Goal: Information Seeking & Learning: Learn about a topic

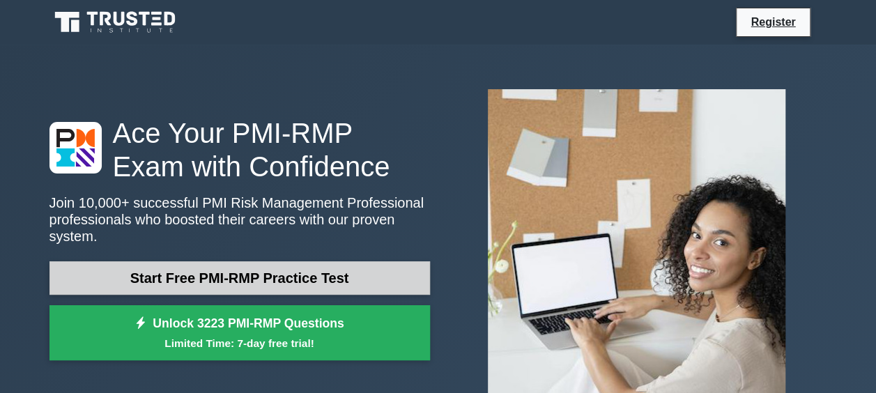
click at [357, 261] on link "Start Free PMI-RMP Practice Test" at bounding box center [240, 277] width 381 height 33
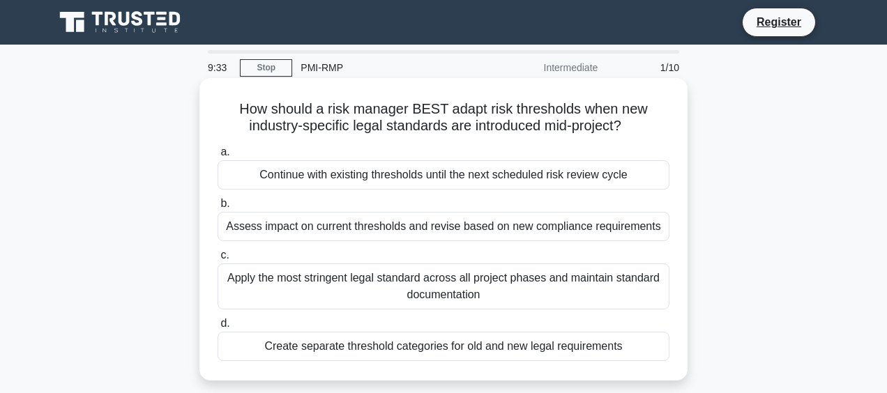
click at [363, 341] on div "Create separate threshold categories for old and new legal requirements" at bounding box center [444, 346] width 452 height 29
click at [218, 328] on input "d. Create separate threshold categories for old and new legal requirements" at bounding box center [218, 323] width 0 height 9
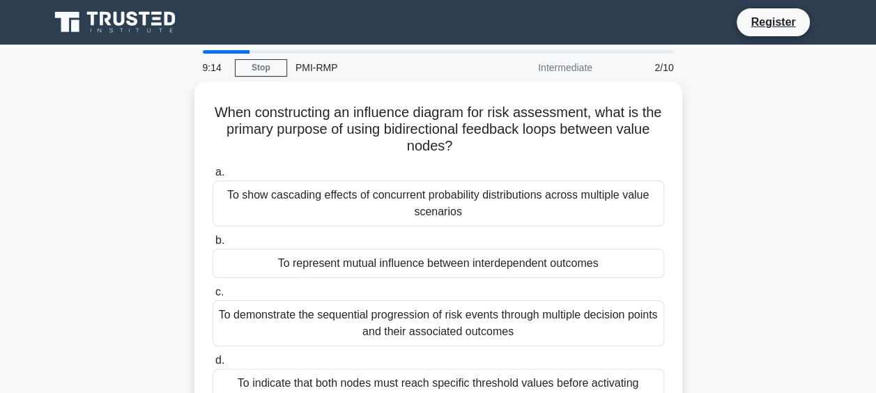
click at [770, 337] on div "When constructing an influence diagram for risk assessment, what is the primary…" at bounding box center [438, 267] width 795 height 370
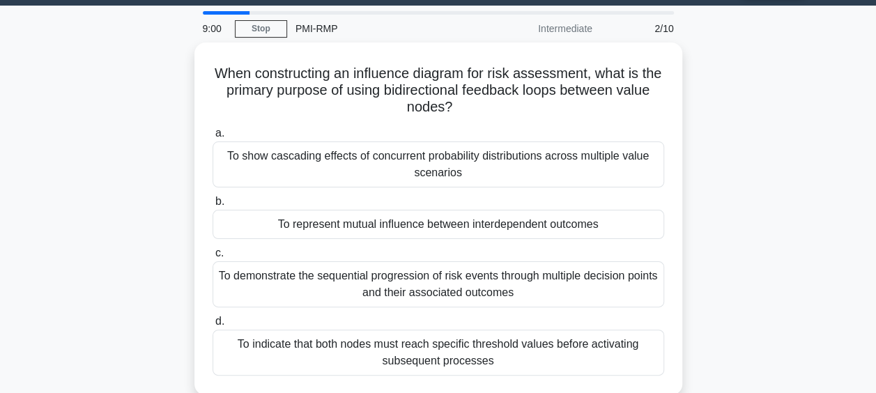
scroll to position [40, 0]
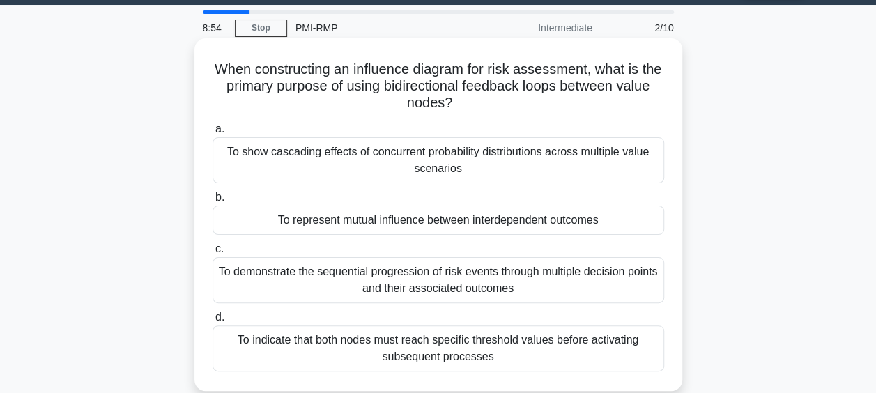
click at [603, 342] on div "To indicate that both nodes must reach specific threshold values before activat…" at bounding box center [439, 349] width 452 height 46
click at [213, 322] on input "d. To indicate that both nodes must reach specific threshold values before acti…" at bounding box center [213, 317] width 0 height 9
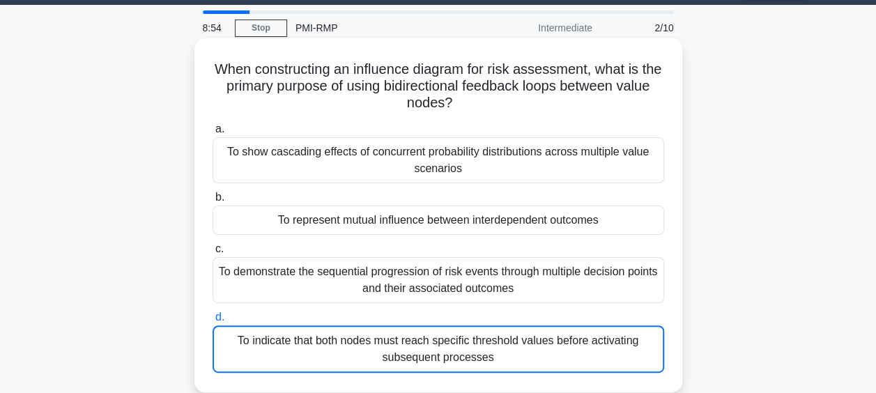
scroll to position [0, 0]
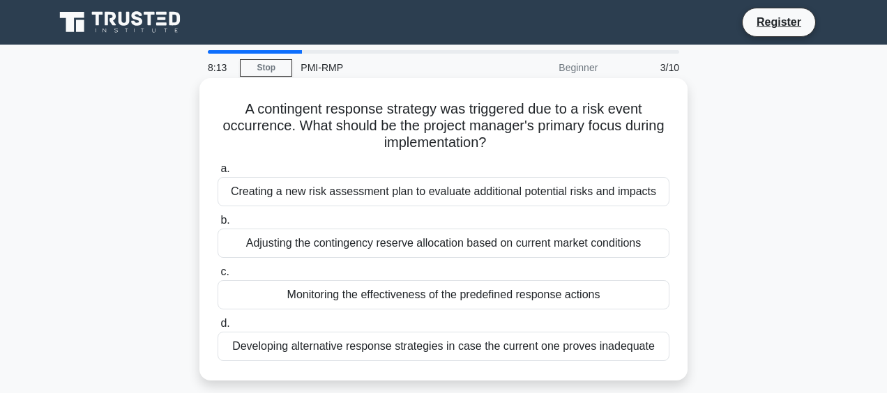
click at [671, 289] on div "c. Monitoring the effectiveness of the predefined response actions" at bounding box center [443, 287] width 469 height 46
click at [643, 287] on div "Monitoring the effectiveness of the predefined response actions" at bounding box center [444, 294] width 452 height 29
click at [218, 277] on input "c. Monitoring the effectiveness of the predefined response actions" at bounding box center [218, 272] width 0 height 9
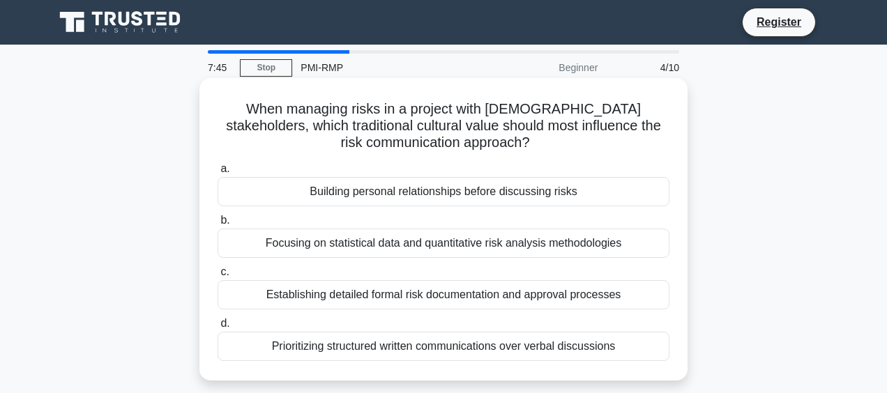
click at [651, 338] on div "Prioritizing structured written communications over verbal discussions" at bounding box center [444, 346] width 452 height 29
click at [218, 328] on input "d. Prioritizing structured written communications over verbal discussions" at bounding box center [218, 323] width 0 height 9
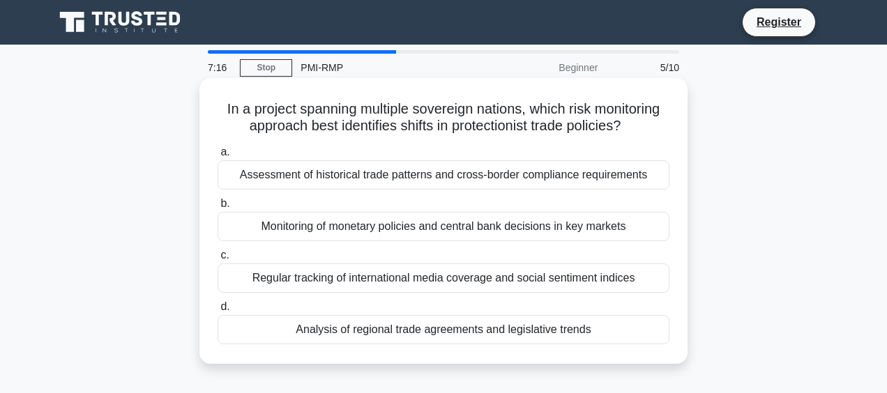
click at [655, 167] on div "Assessment of historical trade patterns and cross-border compliance requirements" at bounding box center [444, 174] width 452 height 29
click at [218, 157] on input "a. Assessment of historical trade patterns and cross-border compliance requirem…" at bounding box center [218, 152] width 0 height 9
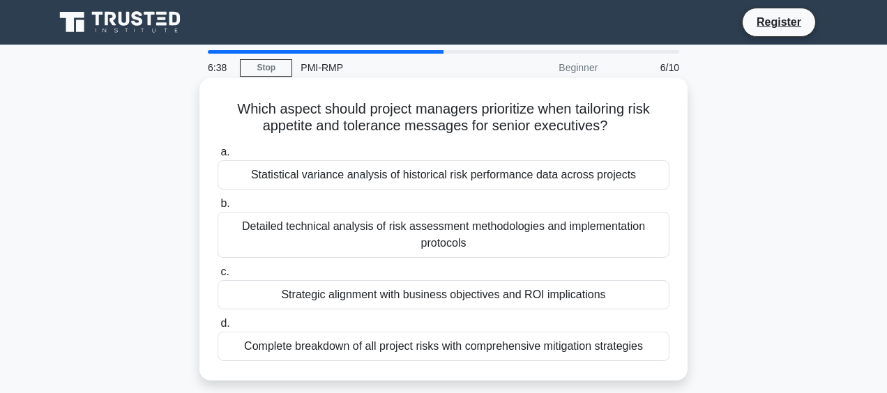
click at [617, 289] on div "Strategic alignment with business objectives and ROI implications" at bounding box center [444, 294] width 452 height 29
click at [218, 277] on input "c. Strategic alignment with business objectives and ROI implications" at bounding box center [218, 272] width 0 height 9
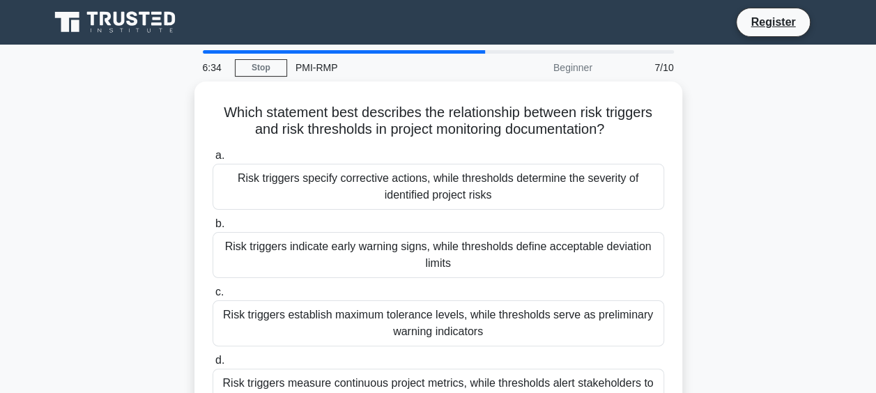
click at [787, 286] on div "Which statement best describes the relationship between risk triggers and risk …" at bounding box center [438, 267] width 795 height 370
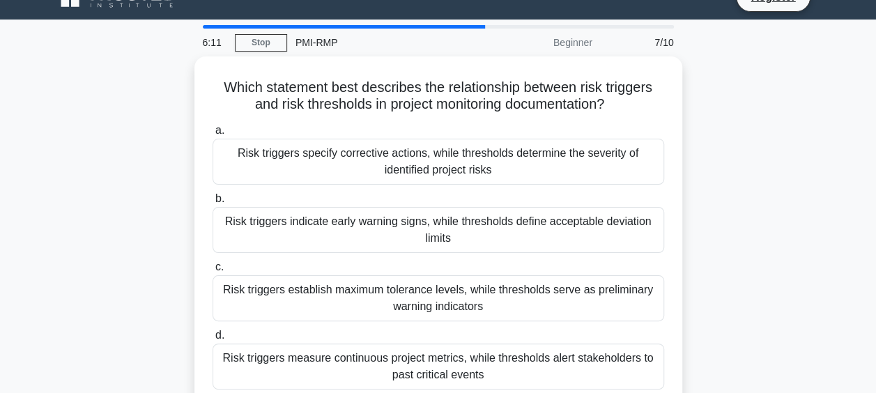
scroll to position [28, 0]
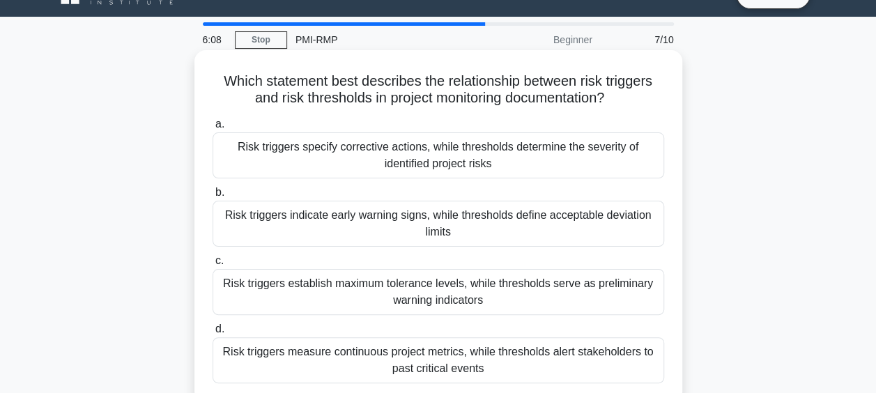
click at [616, 138] on div "Risk triggers specify corrective actions, while thresholds determine the severi…" at bounding box center [439, 155] width 452 height 46
click at [213, 129] on input "a. Risk triggers specify corrective actions, while thresholds determine the sev…" at bounding box center [213, 124] width 0 height 9
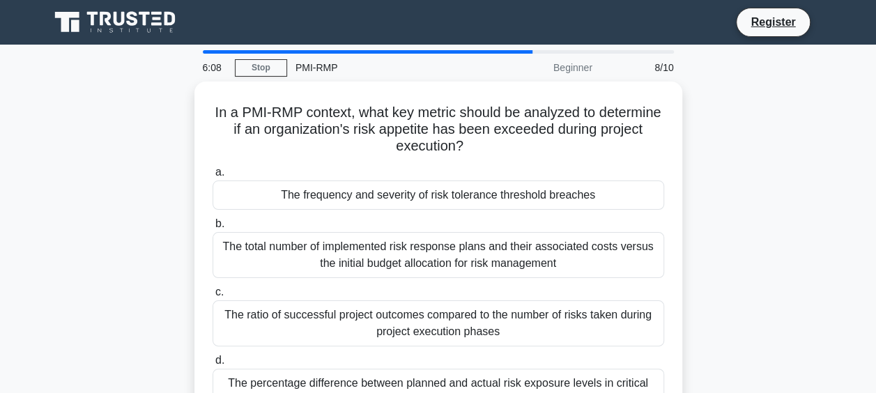
scroll to position [0, 0]
click at [859, 254] on main "5:44 Stop PMI-RMP Beginner 8/10 In a PMI-RMP context, what key metric should be…" at bounding box center [438, 399] width 876 height 708
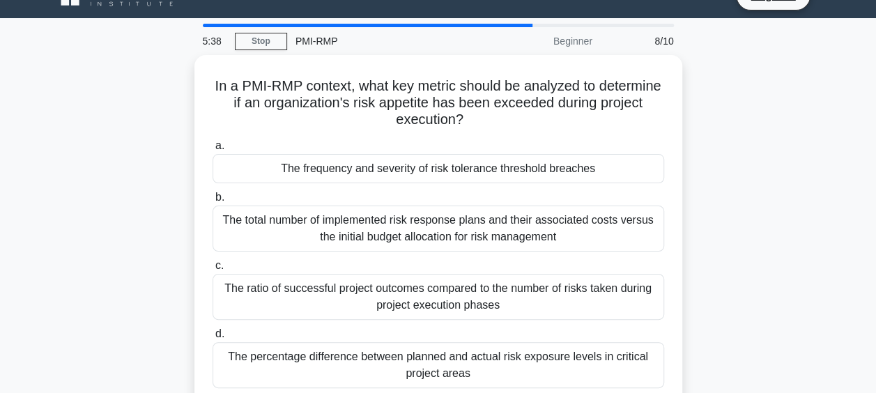
scroll to position [28, 0]
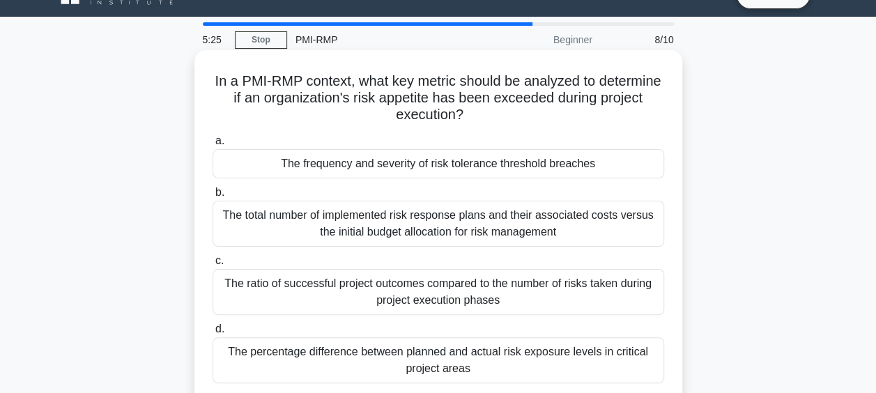
click at [632, 161] on div "The frequency and severity of risk tolerance threshold breaches" at bounding box center [439, 163] width 452 height 29
click at [213, 146] on input "a. The frequency and severity of risk tolerance threshold breaches" at bounding box center [213, 141] width 0 height 9
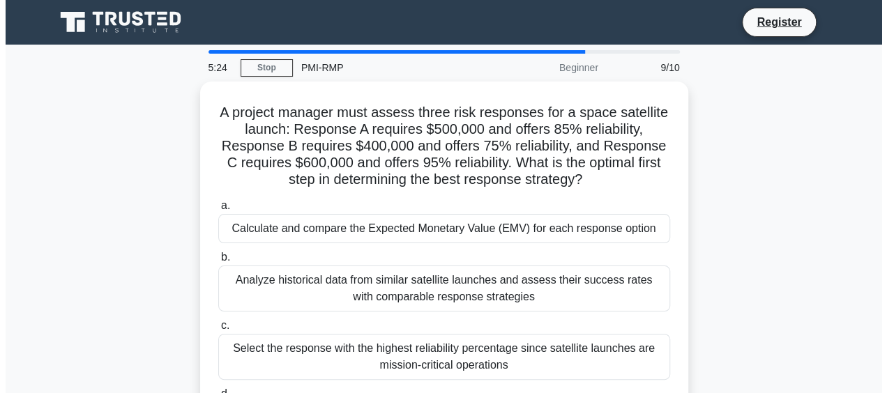
scroll to position [0, 0]
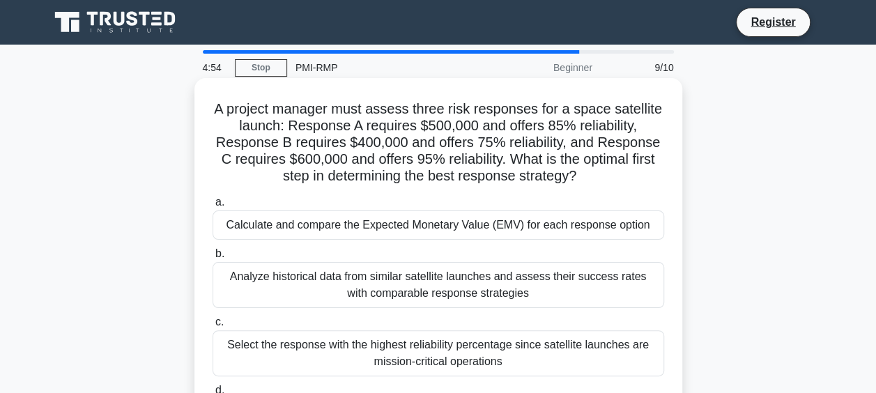
click at [581, 225] on div "Calculate and compare the Expected Monetary Value (EMV) for each response option" at bounding box center [439, 225] width 452 height 29
click at [213, 207] on input "a. Calculate and compare the Expected Monetary Value (EMV) for each response op…" at bounding box center [213, 202] width 0 height 9
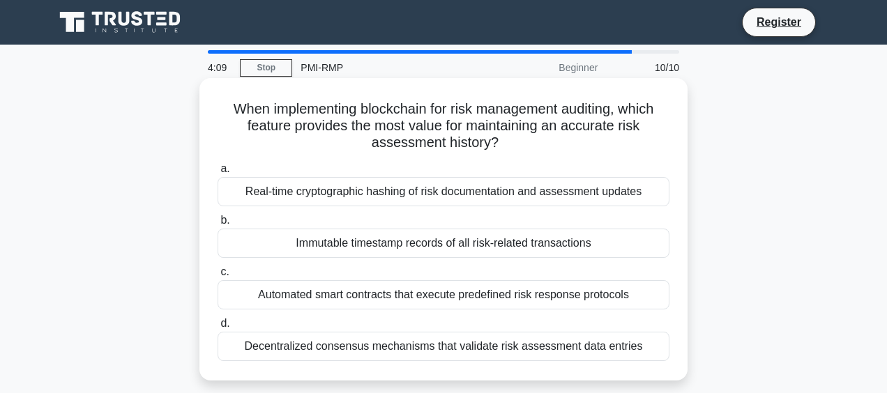
click at [614, 239] on div "Immutable timestamp records of all risk-related transactions" at bounding box center [444, 243] width 452 height 29
click at [218, 225] on input "b. Immutable timestamp records of all risk-related transactions" at bounding box center [218, 220] width 0 height 9
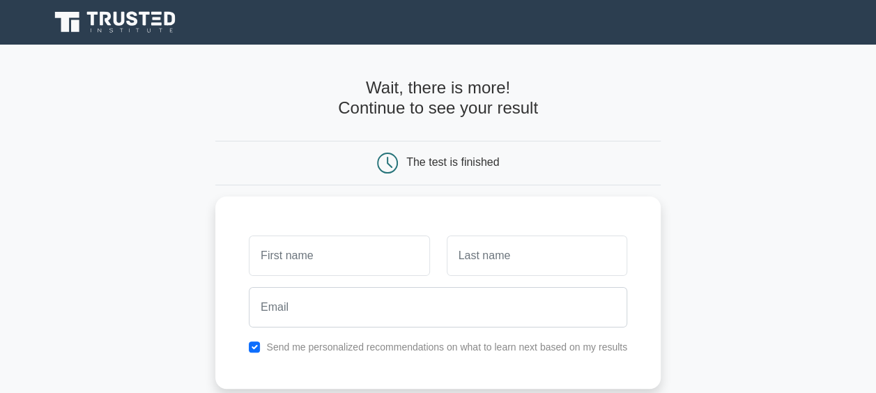
click at [614, 239] on input "text" at bounding box center [537, 256] width 181 height 40
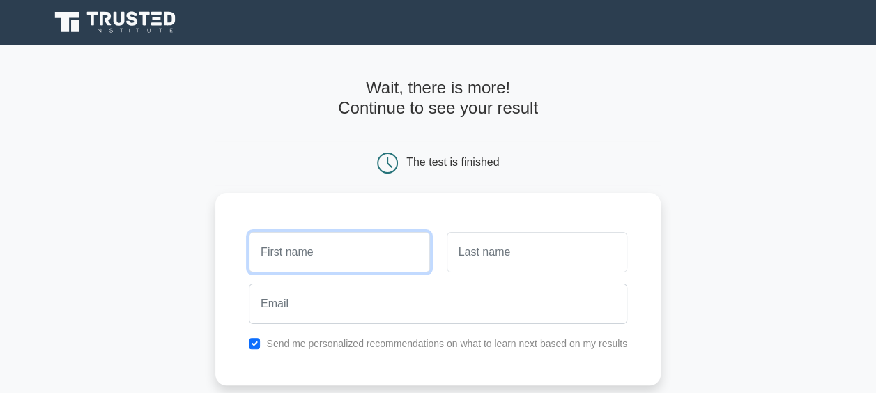
click at [402, 235] on input "text" at bounding box center [339, 252] width 181 height 40
type input "DHIREN"
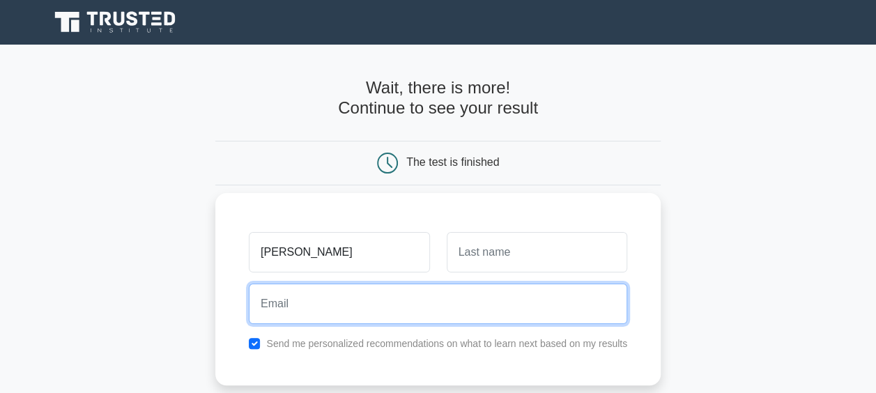
click at [379, 305] on input "email" at bounding box center [438, 304] width 379 height 40
type input "dhirumech@gmail.com"
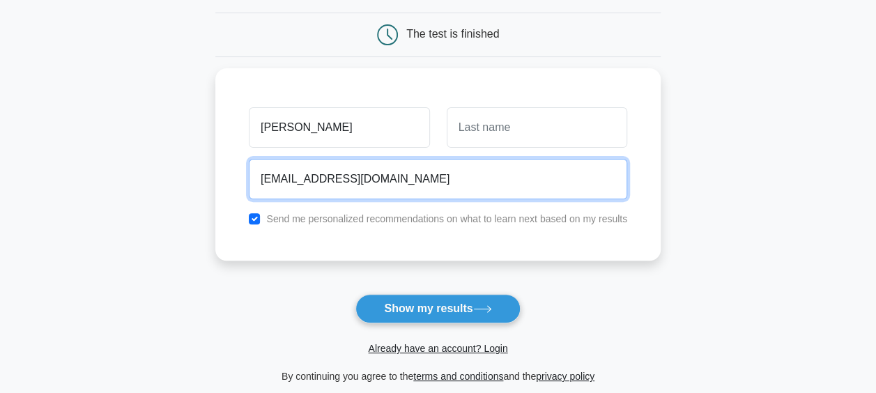
scroll to position [139, 0]
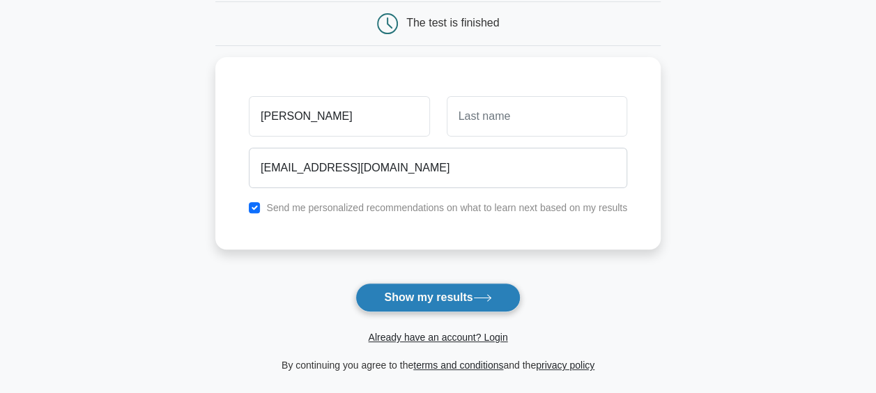
click at [457, 283] on button "Show my results" at bounding box center [438, 297] width 165 height 29
type input "shah"
click at [473, 294] on icon at bounding box center [482, 298] width 19 height 8
